Goal: Task Accomplishment & Management: Manage account settings

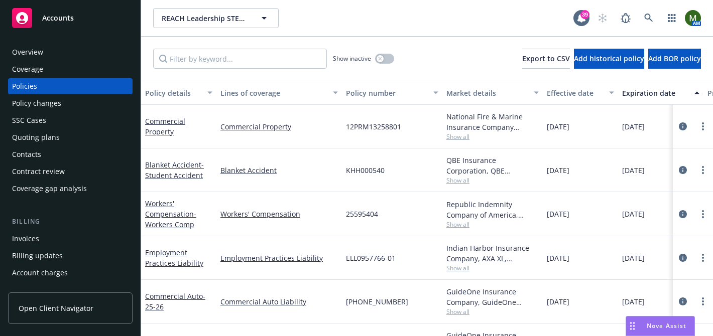
scroll to position [0, 144]
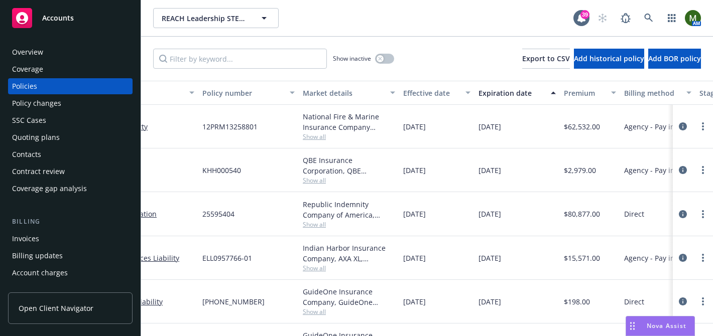
click at [46, 51] on div "Overview" at bounding box center [70, 52] width 116 height 16
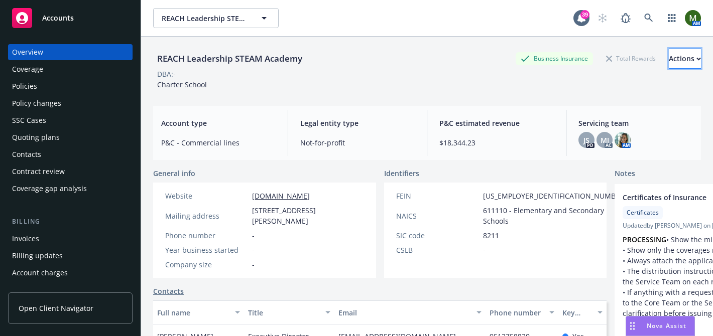
click at [668, 59] on div "Actions" at bounding box center [684, 58] width 32 height 19
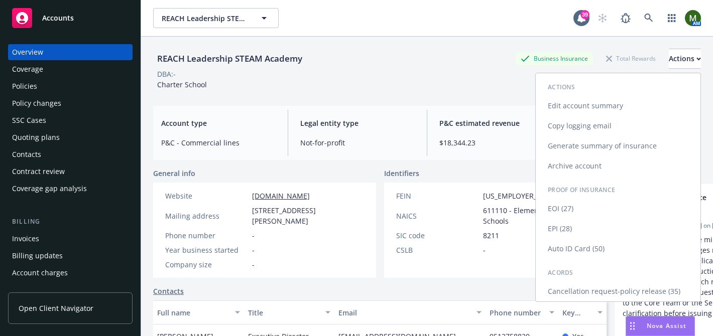
click at [617, 102] on link "Edit account summary" at bounding box center [617, 106] width 165 height 20
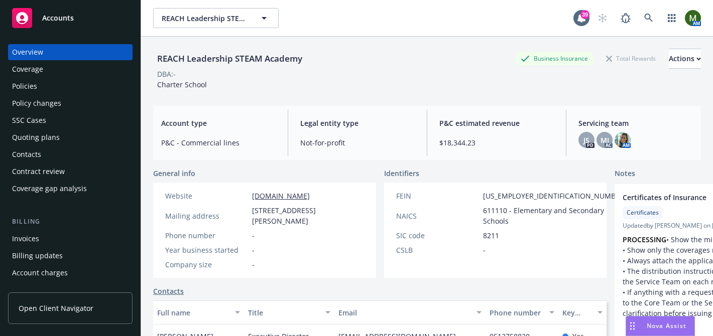
select select "US"
select select "Not-for-profit"
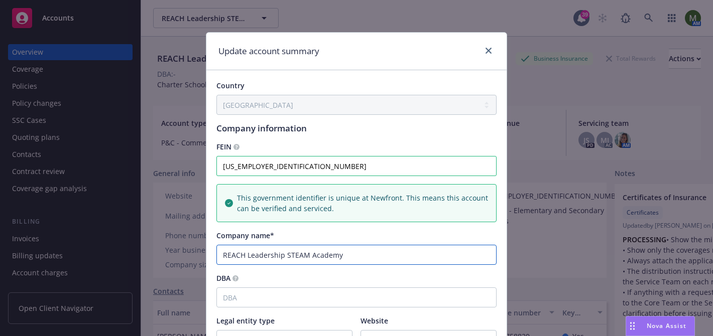
click at [286, 256] on input "REACH Leadership STEAM Academy" at bounding box center [356, 255] width 280 height 20
paste input "Company name"
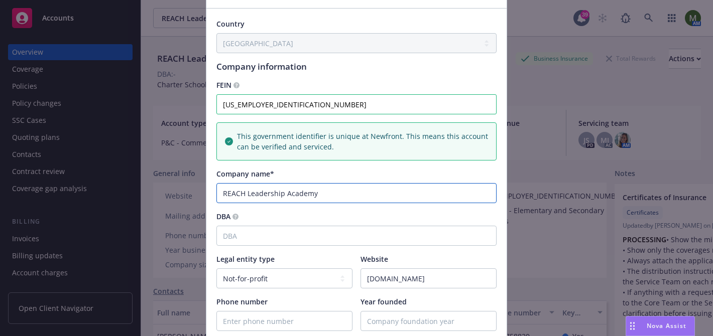
scroll to position [62, 0]
type input "REACH Leadership Academy"
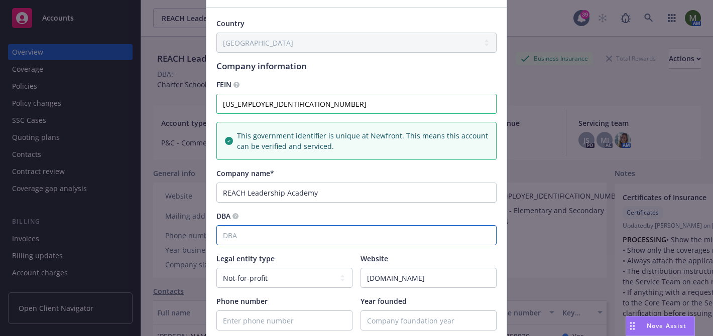
click at [274, 233] on input "DBA" at bounding box center [356, 235] width 280 height 20
paste input "REACH Leadership STEAM Academy"
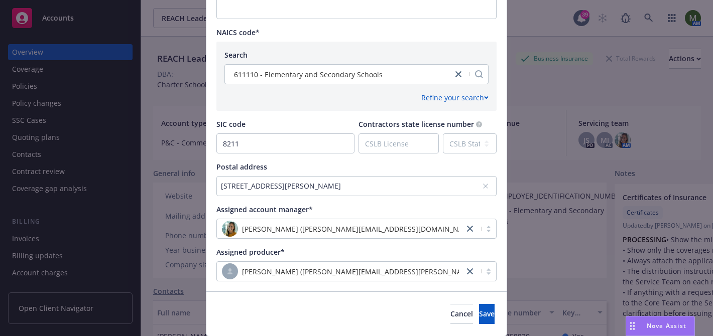
scroll to position [479, 0]
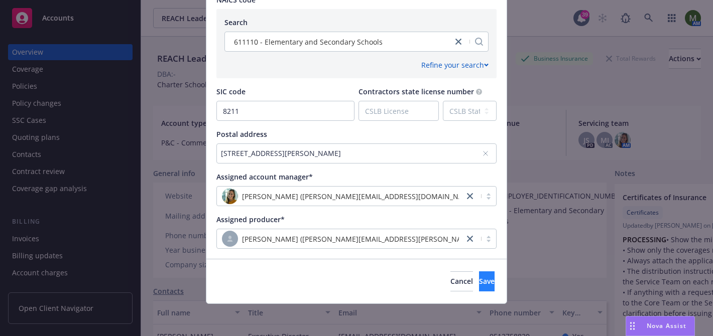
type input "REACH Leadership STEAM Academy"
click at [479, 278] on button "Save" at bounding box center [487, 281] width 16 height 20
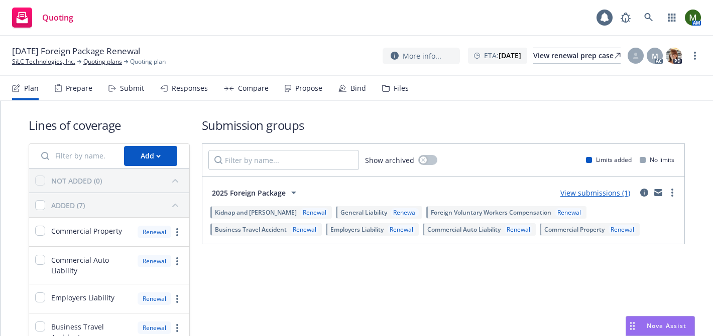
click at [82, 96] on div "Prepare" at bounding box center [74, 88] width 38 height 24
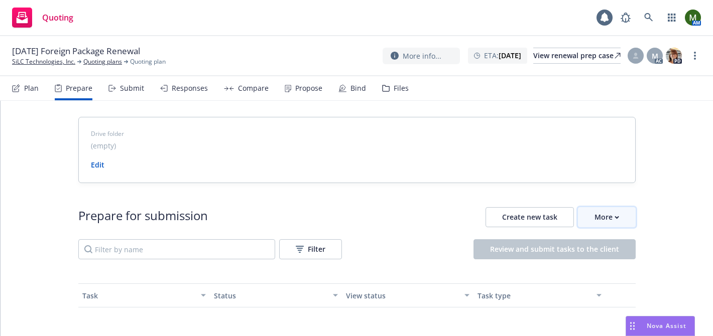
click at [610, 217] on div "More" at bounding box center [606, 217] width 25 height 19
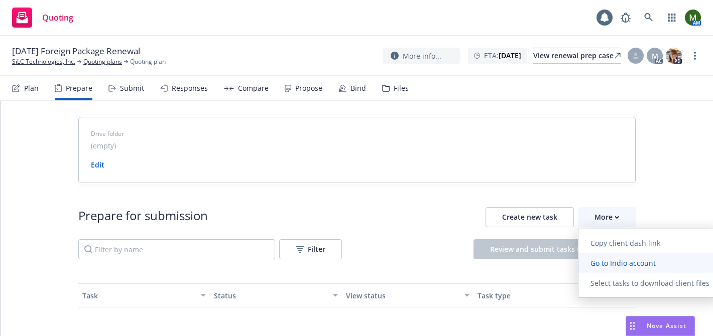
click at [608, 264] on span "Go to Indio account" at bounding box center [622, 263] width 89 height 10
